Goal: Task Accomplishment & Management: Complete application form

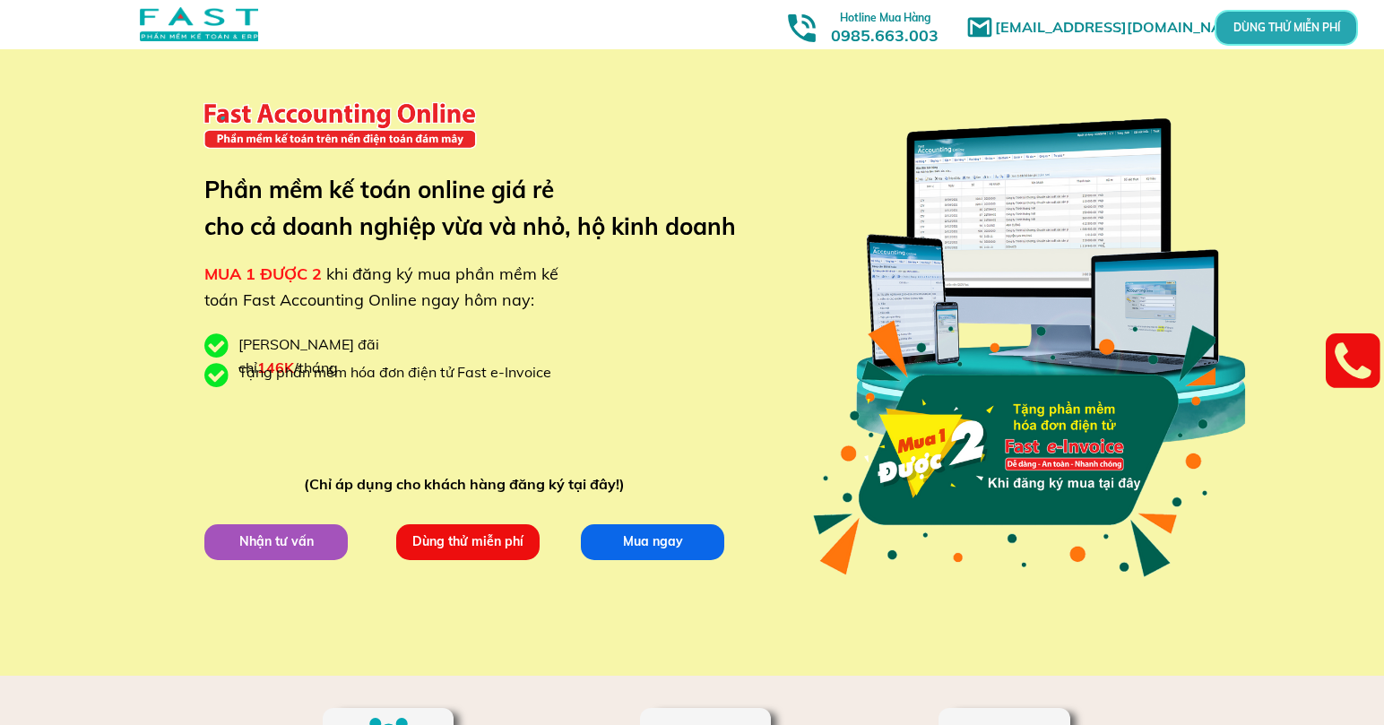
click at [409, 299] on span "khi đăng ký mua phần mềm kế toán Fast Accounting Online ngay hôm nay:" at bounding box center [381, 286] width 354 height 47
click at [514, 315] on div "[EMAIL_ADDRESS][DOMAIN_NAME] MUA 1 ĐƯỢC 2 khi đăng ký mua phần mềm kế toán Fast…" at bounding box center [692, 338] width 860 height 676
click at [532, 375] on div "Tặng phần mềm hóa đơn điện tử Fast e-Invoice" at bounding box center [401, 372] width 326 height 23
click at [422, 380] on div "Tặng phần mềm hóa đơn điện tử Fast e-Invoice" at bounding box center [401, 372] width 326 height 23
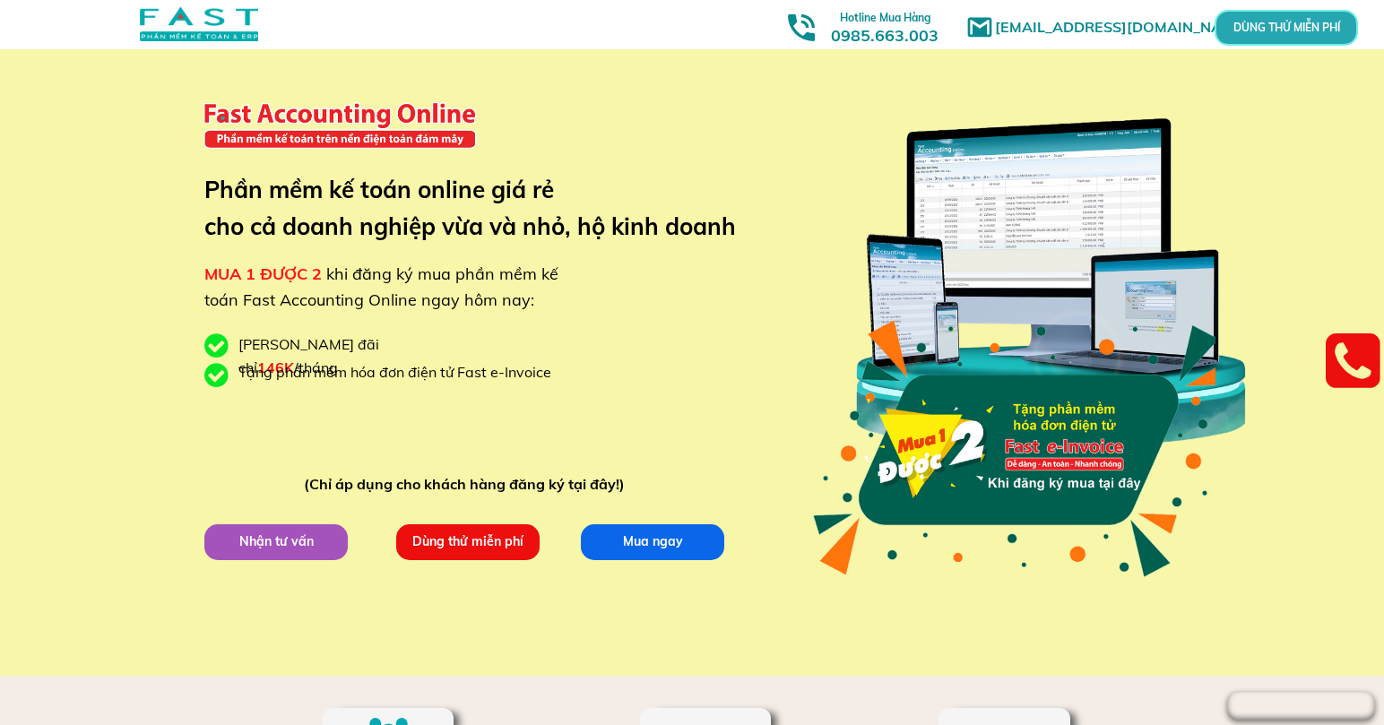
click at [482, 374] on div "Tặng phần mềm hóa đơn điện tử Fast e-Invoice" at bounding box center [401, 372] width 326 height 23
click at [538, 384] on div "Tặng phần mềm hóa đơn điện tử Fast e-Invoice" at bounding box center [401, 372] width 326 height 23
click at [486, 533] on p "Dùng thử miễn phí" at bounding box center [467, 542] width 143 height 36
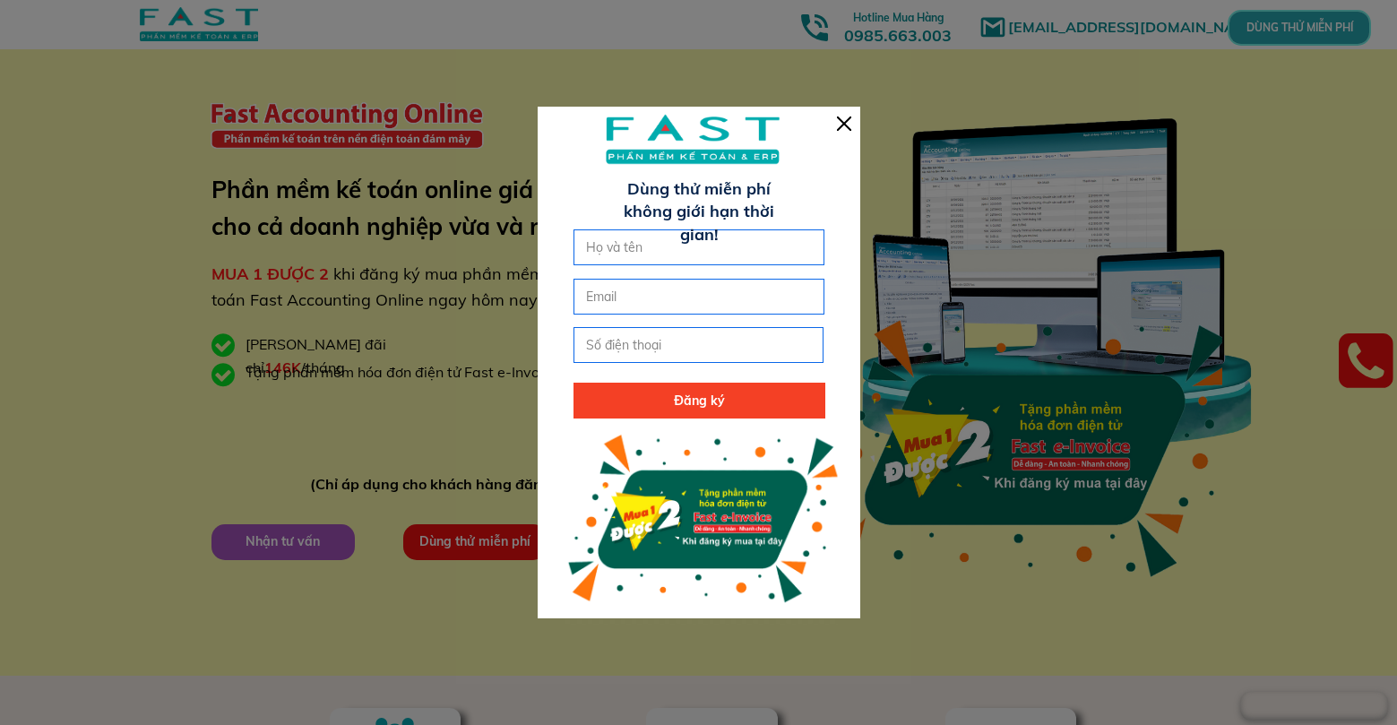
click at [846, 131] on div at bounding box center [699, 362] width 323 height 511
click at [847, 122] on div at bounding box center [844, 124] width 14 height 14
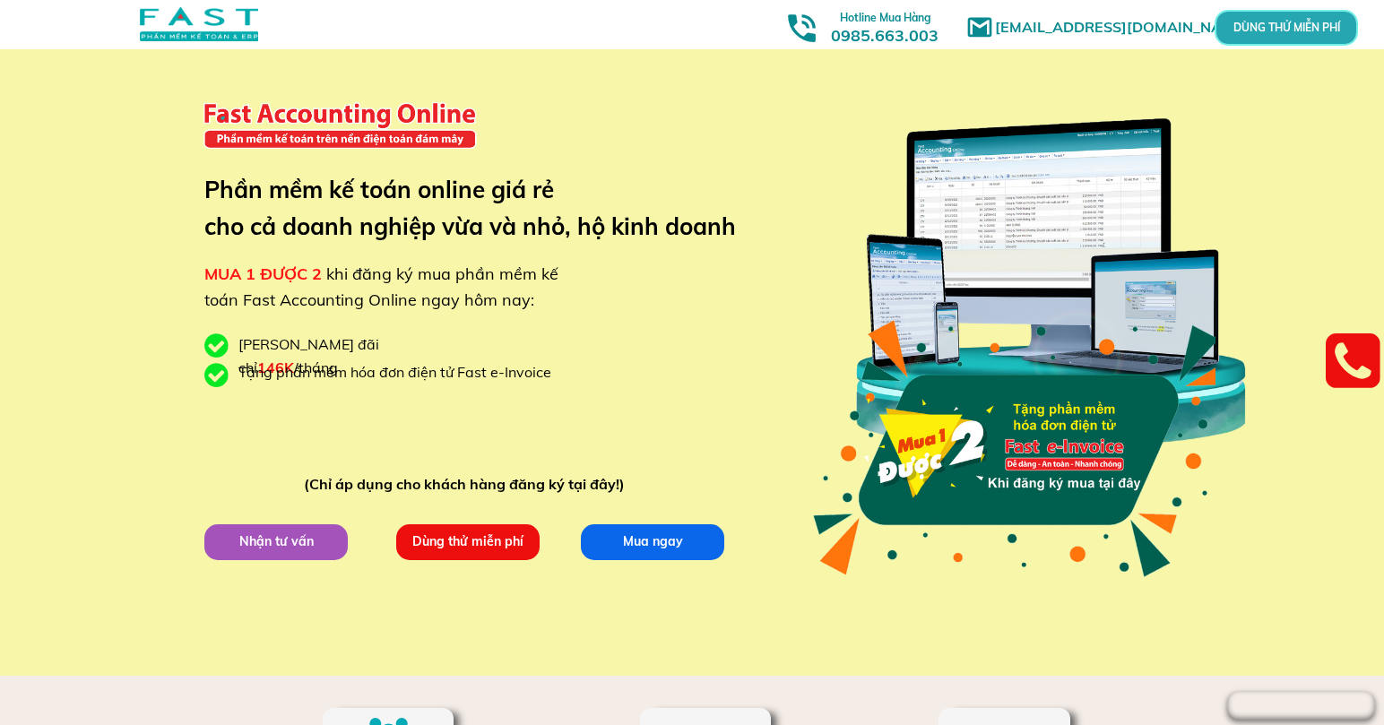
click at [654, 547] on p "Mua ngay" at bounding box center [652, 541] width 143 height 36
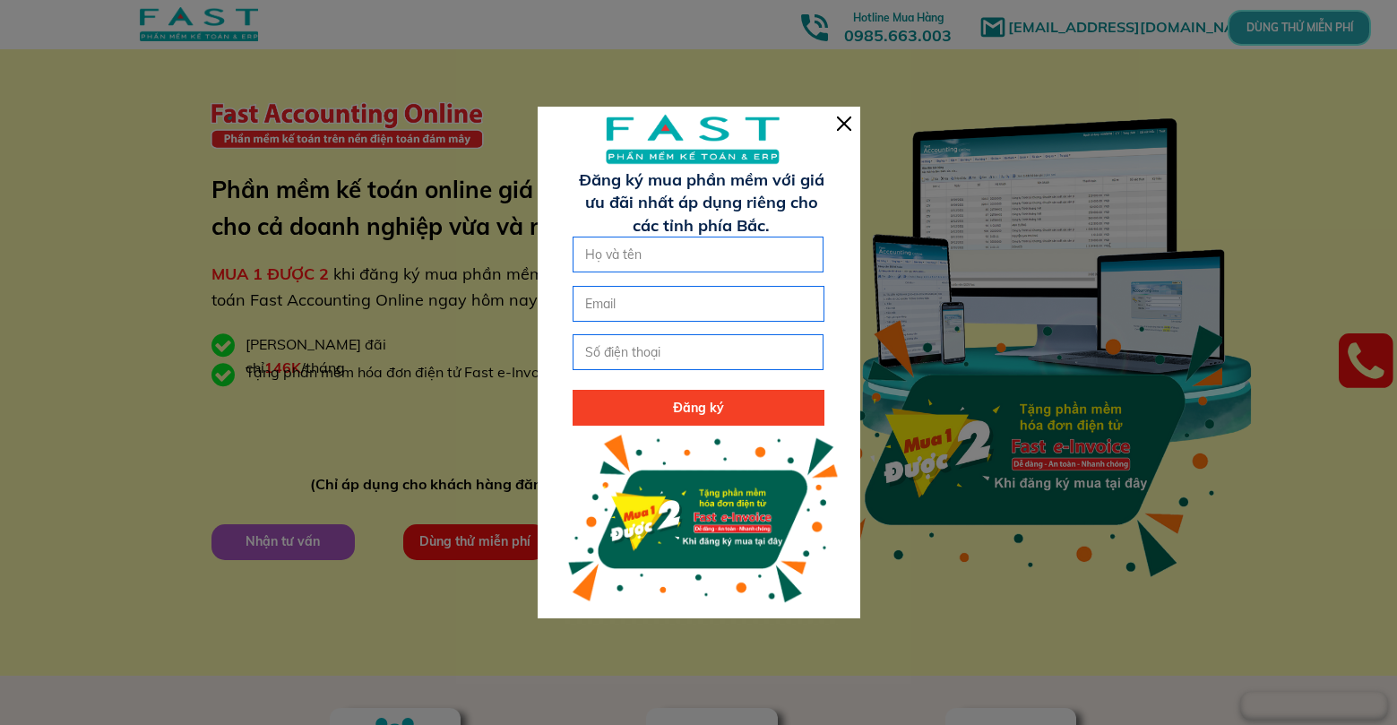
click at [850, 119] on div at bounding box center [844, 124] width 14 height 14
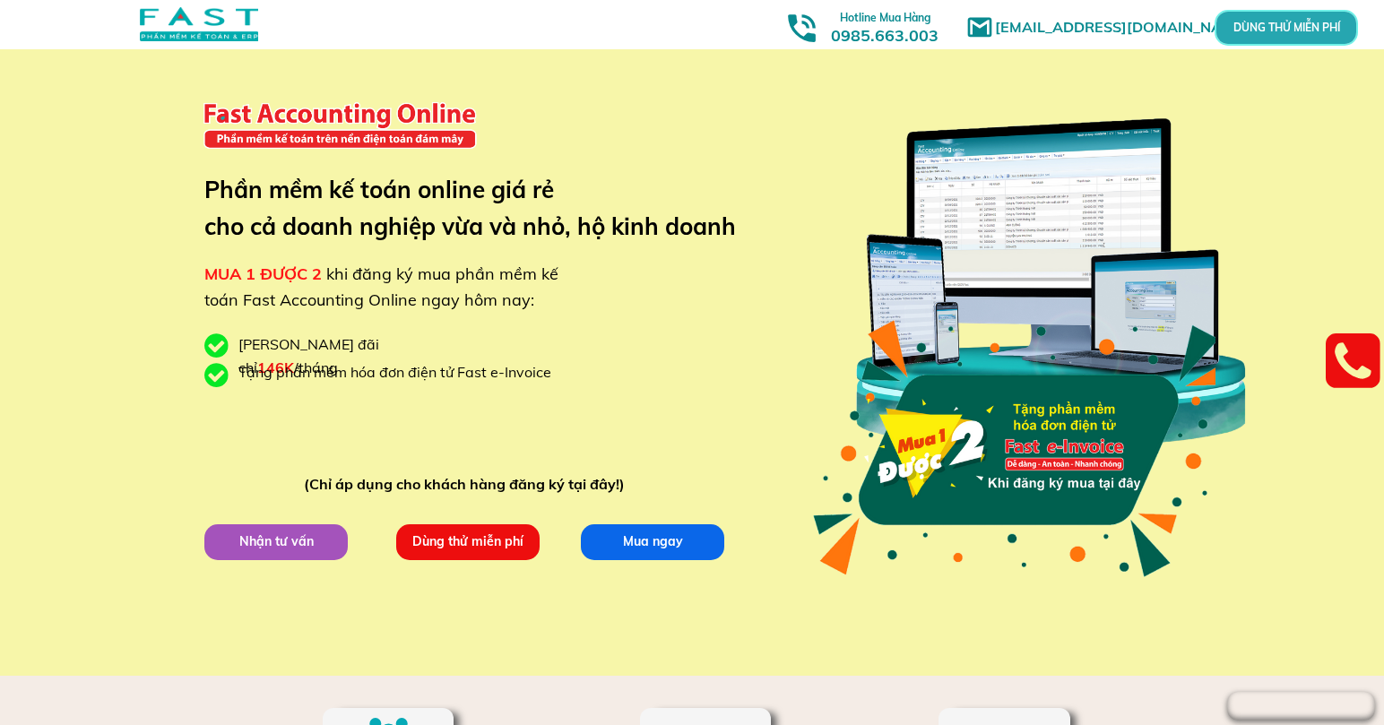
click at [1102, 469] on div at bounding box center [1013, 448] width 409 height 289
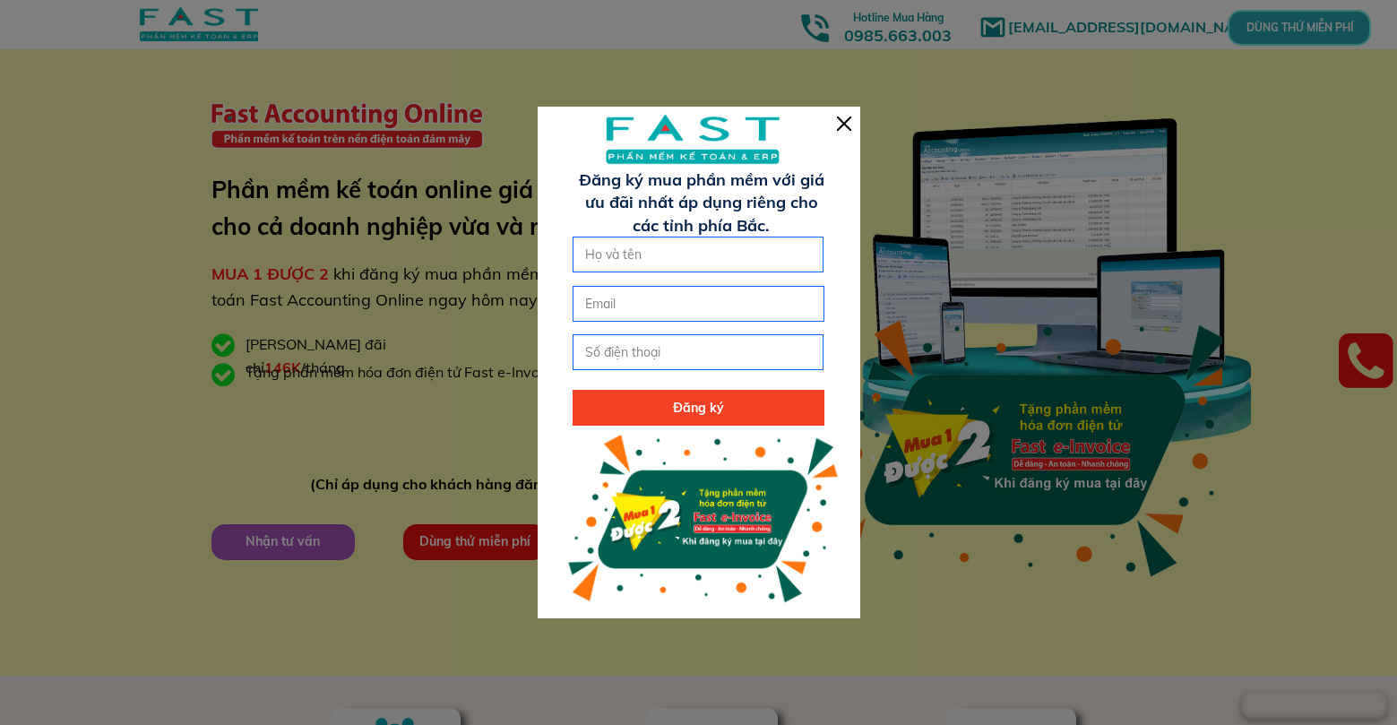
click at [992, 644] on div at bounding box center [698, 362] width 1397 height 725
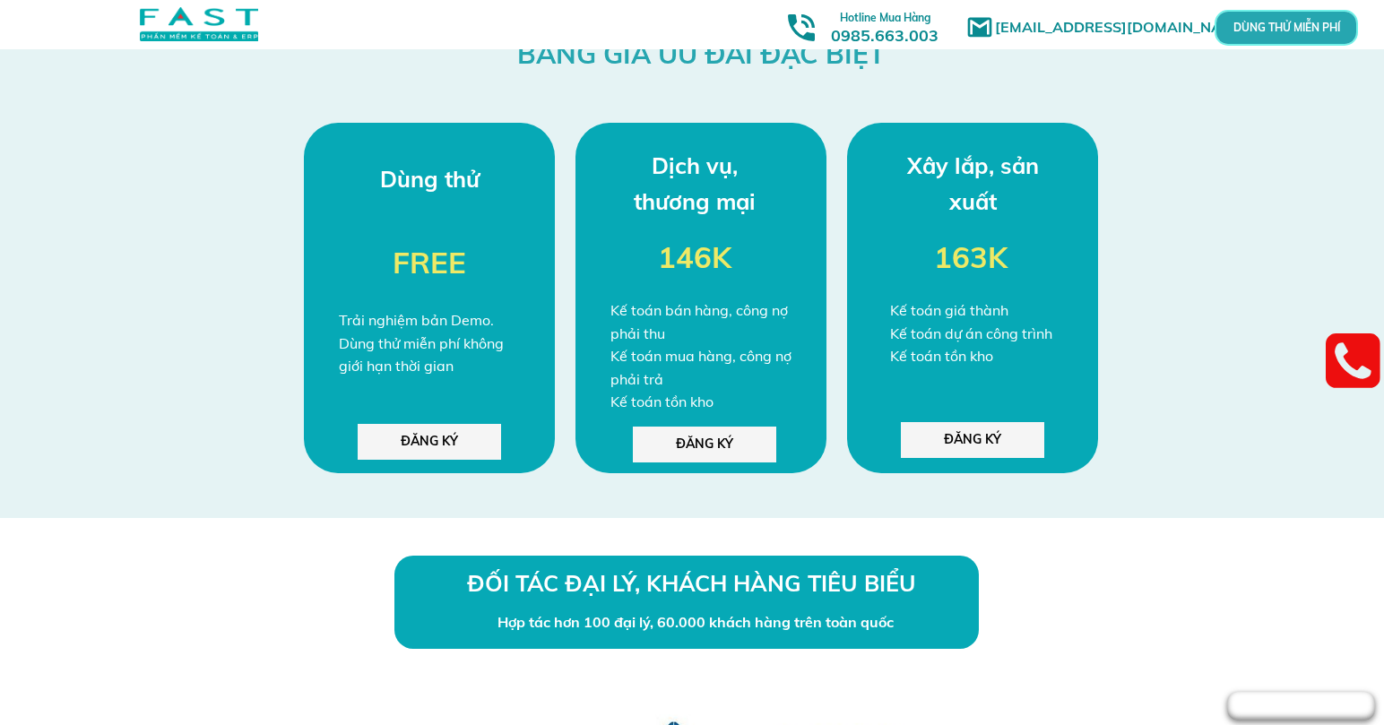
scroll to position [4750, 0]
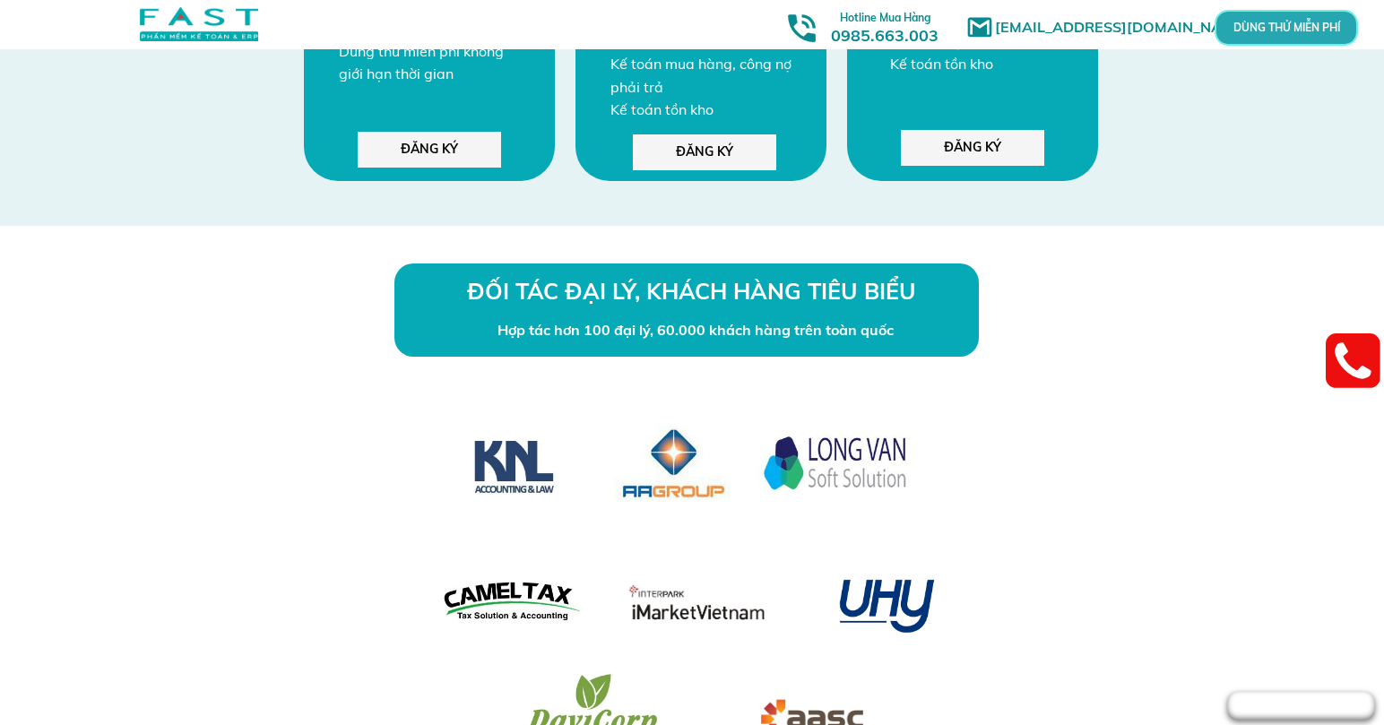
click at [1065, 438] on div "ĐỐI TÁC ĐẠI LÝ, KHÁCH HÀNG TIÊU BIỂU Hợp tác hơn 100 đại lý, 60.000 khách hàng …" at bounding box center [692, 511] width 860 height 571
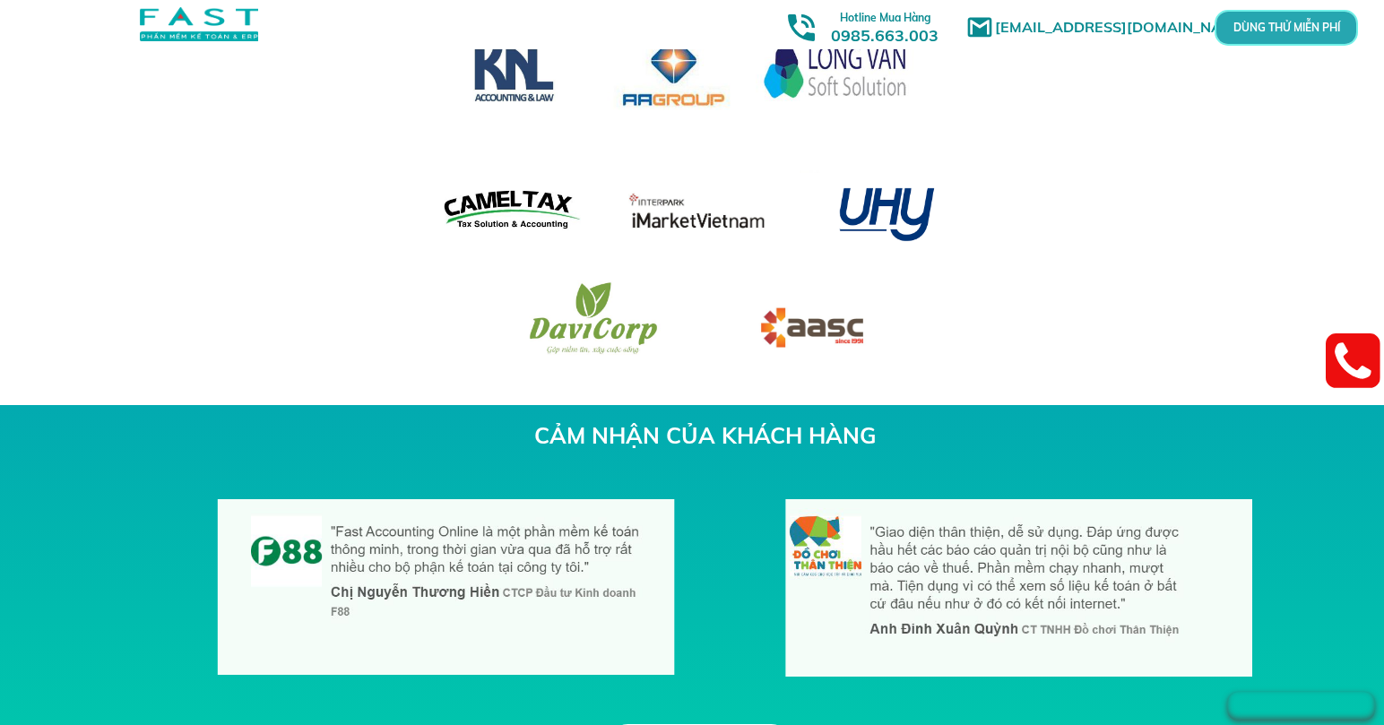
scroll to position [5398, 0]
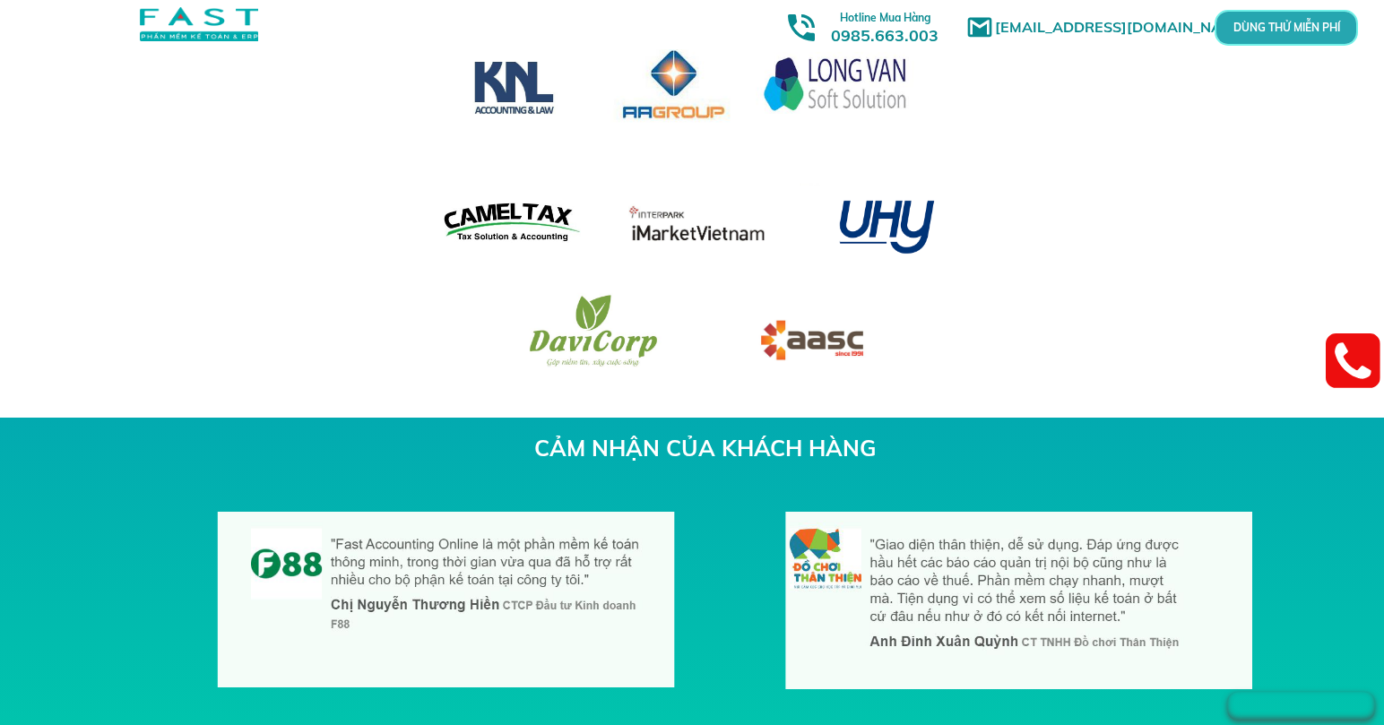
click at [1263, 47] on div at bounding box center [825, 24] width 1651 height 49
click at [1266, 23] on p "DÙNG THỬ MIỄN PHÍ" at bounding box center [1287, 28] width 42 height 10
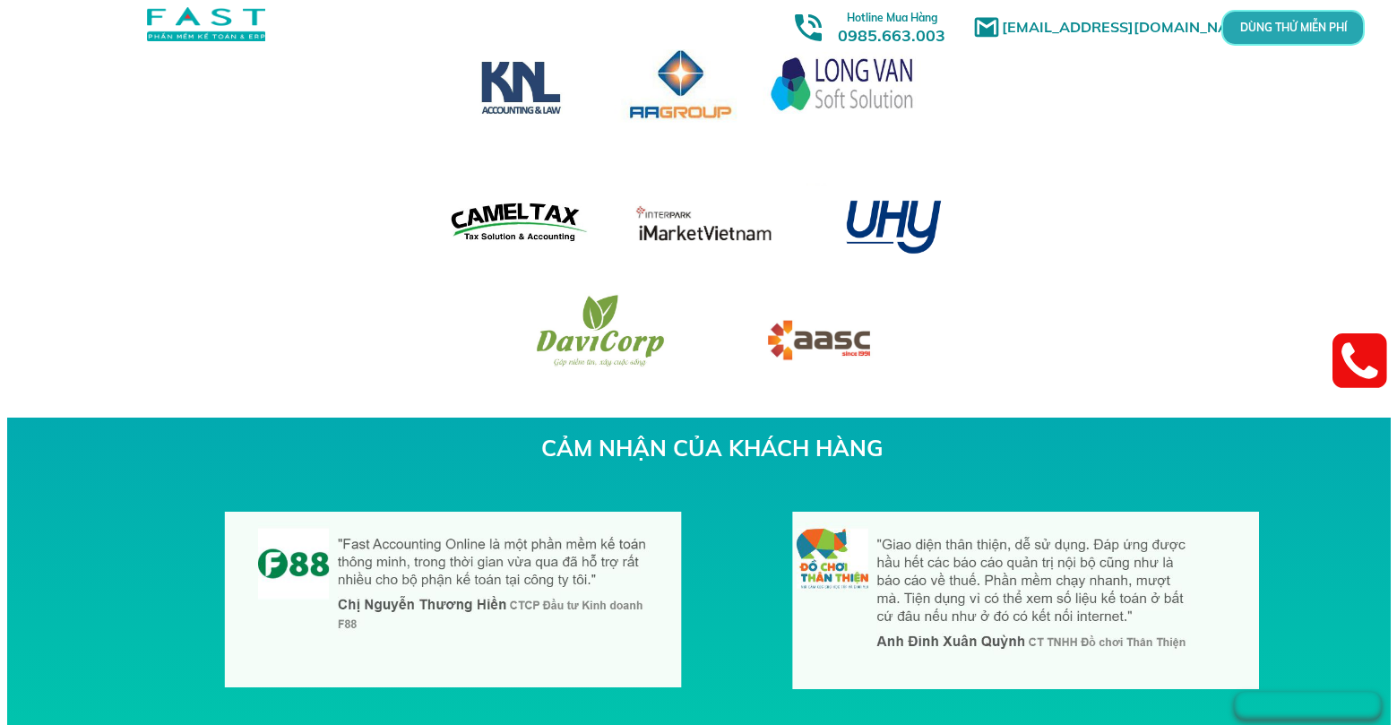
scroll to position [0, 0]
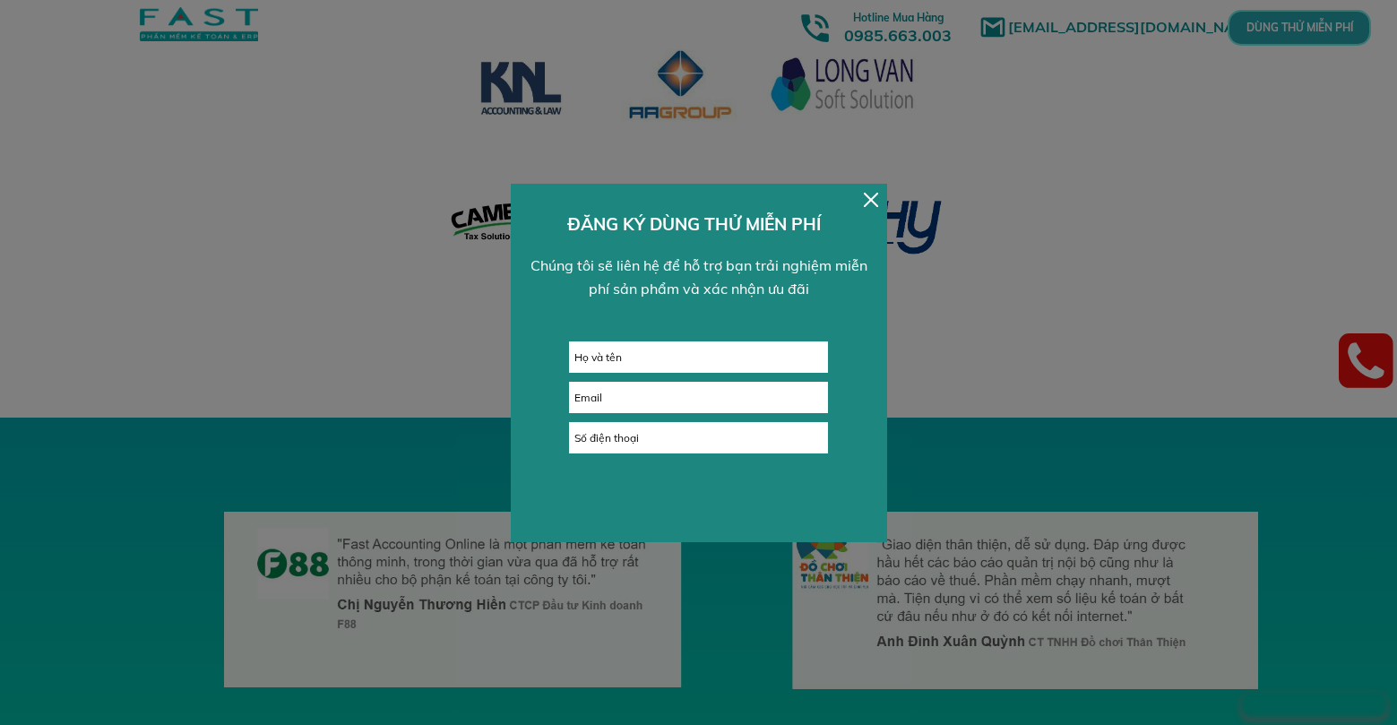
click at [770, 333] on div "GỬI ĐI ĐĂNG KÝ DÙNG THỬ MIỄN PHÍ Chúng tôi sẽ liên hệ để hỗ trợ bạn trải nghiệm…" at bounding box center [699, 363] width 376 height 359
click at [776, 345] on input "text" at bounding box center [698, 357] width 257 height 30
type input "g"
type input "[PERSON_NAME]"
type input "[EMAIL_ADDRESS][DOMAIN_NAME]"
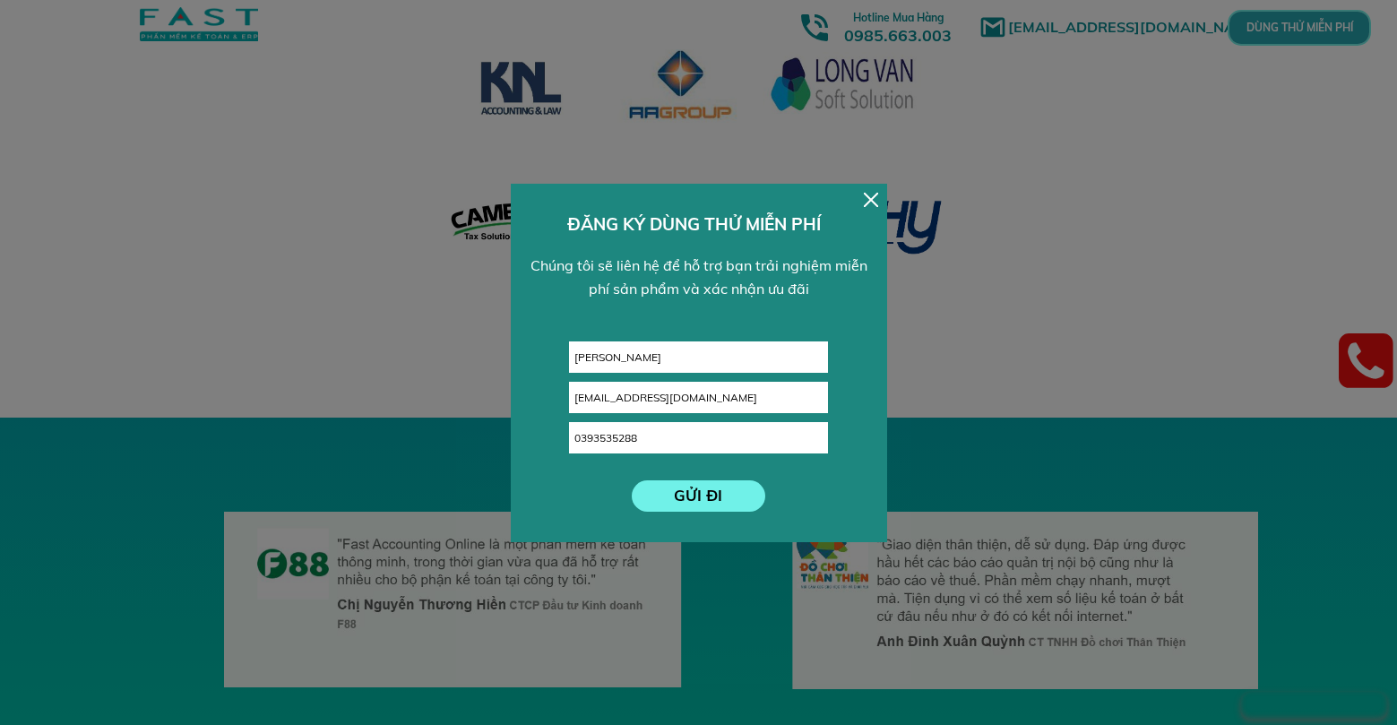
type input "0393535288"
click at [704, 501] on p "GỬI ĐI" at bounding box center [699, 495] width 134 height 31
